Goal: Information Seeking & Learning: Check status

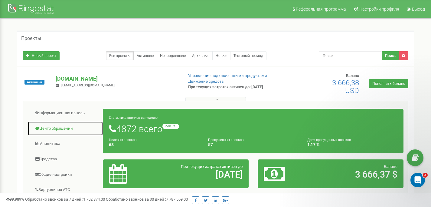
click at [59, 126] on link "Центр обращений" at bounding box center [66, 128] width 76 height 15
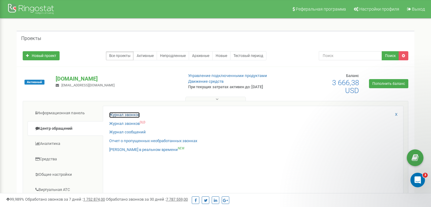
click at [122, 113] on link "Журнал звонков" at bounding box center [124, 115] width 31 height 6
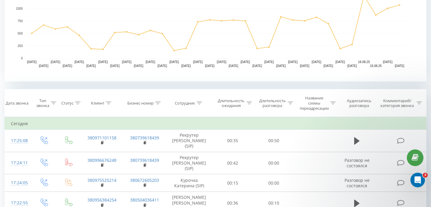
scroll to position [173, 0]
click at [110, 102] on icon at bounding box center [108, 102] width 5 height 3
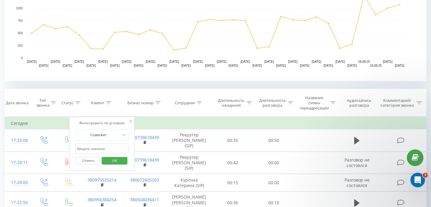
click at [98, 150] on input "text" at bounding box center [101, 149] width 53 height 11
paste input "0637715367"
click button "OK" at bounding box center [115, 161] width 26 height 8
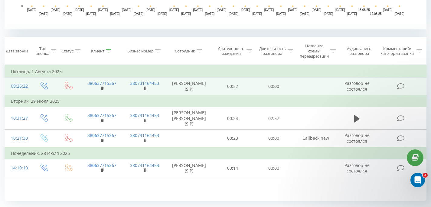
scroll to position [241, 0]
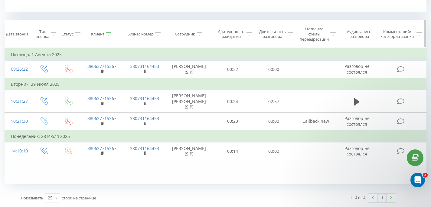
click at [109, 31] on div at bounding box center [108, 33] width 5 height 5
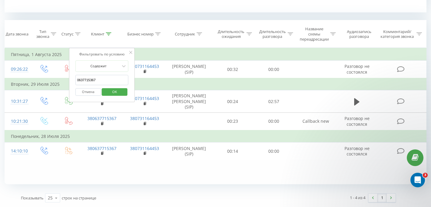
click at [99, 81] on input "0637715367" at bounding box center [101, 80] width 53 height 11
paste input "957746542"
type input "0957746542"
click button "OK" at bounding box center [115, 92] width 26 height 8
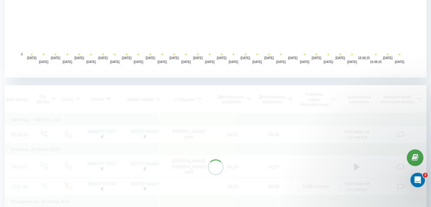
scroll to position [197, 0]
